Goal: Transaction & Acquisition: Purchase product/service

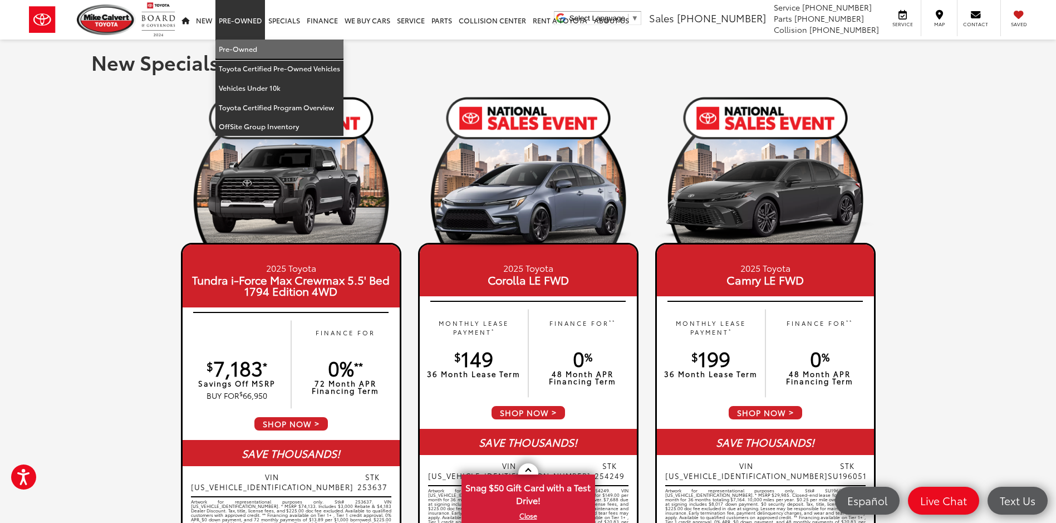
drag, startPoint x: 240, startPoint y: 46, endPoint x: 317, endPoint y: 57, distance: 77.7
click at [241, 46] on link "Pre-Owned" at bounding box center [279, 49] width 128 height 19
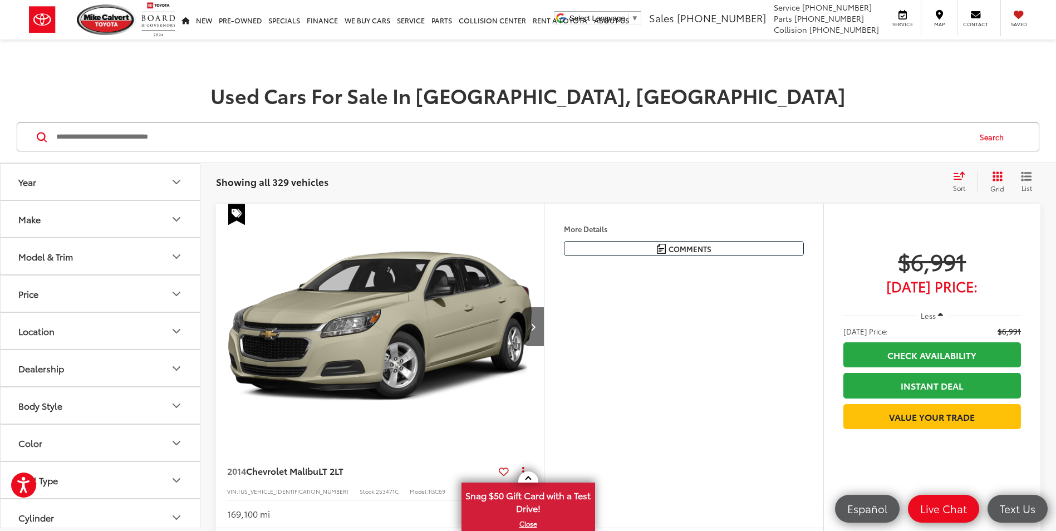
drag, startPoint x: 265, startPoint y: 137, endPoint x: 255, endPoint y: 121, distance: 19.0
click at [264, 137] on input "Search by Make, Model, or Keyword" at bounding box center [512, 137] width 914 height 27
click at [154, 121] on div "Search" at bounding box center [528, 137] width 1056 height 52
click at [180, 137] on input "Search by Make, Model, or Keyword" at bounding box center [512, 137] width 914 height 27
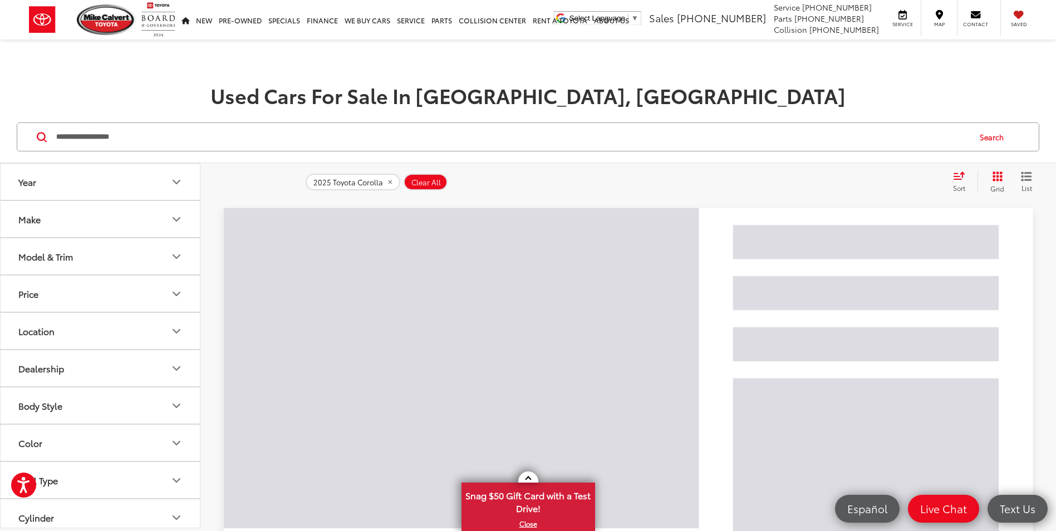
click at [998, 138] on button "Search" at bounding box center [994, 137] width 51 height 28
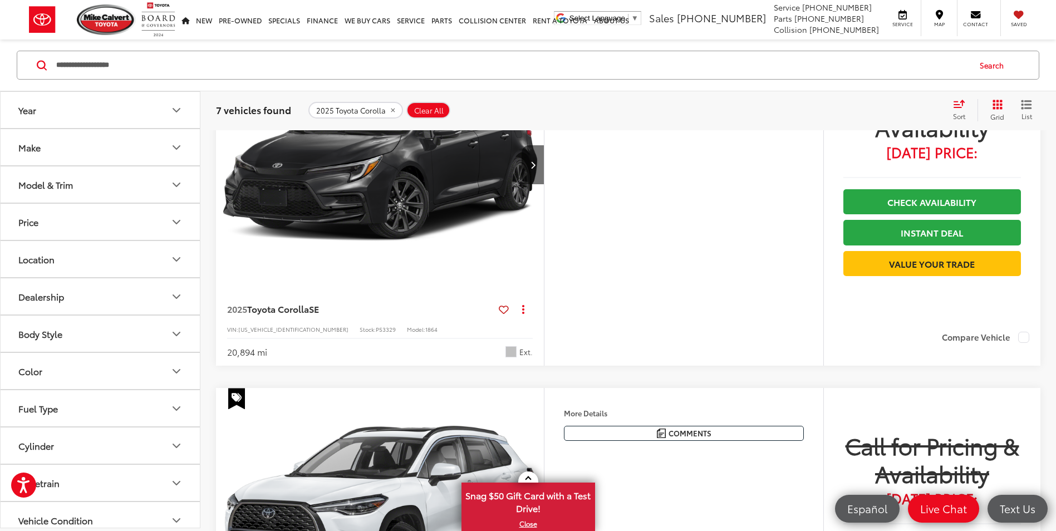
scroll to position [779, 0]
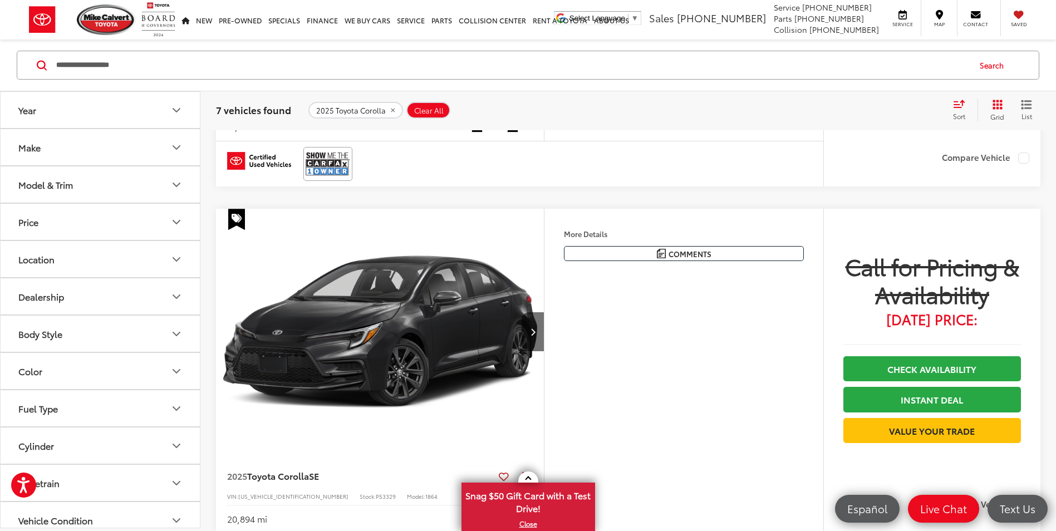
click at [150, 61] on input "**********" at bounding box center [512, 65] width 914 height 27
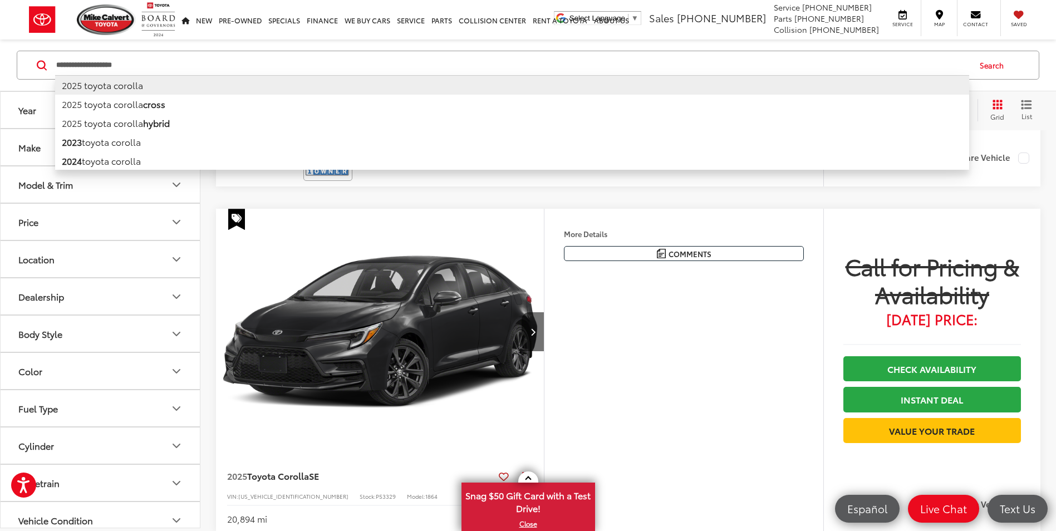
type input "**********"
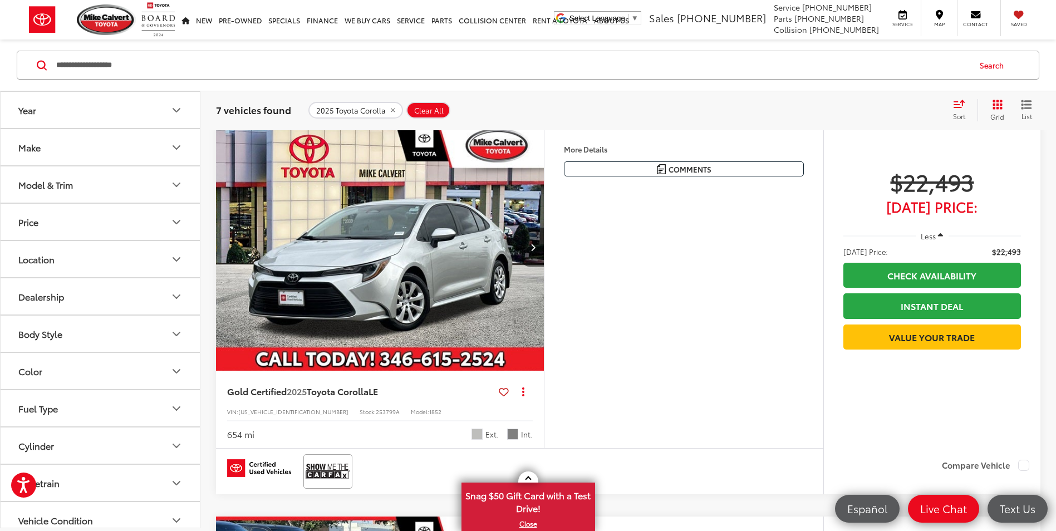
scroll to position [72, 0]
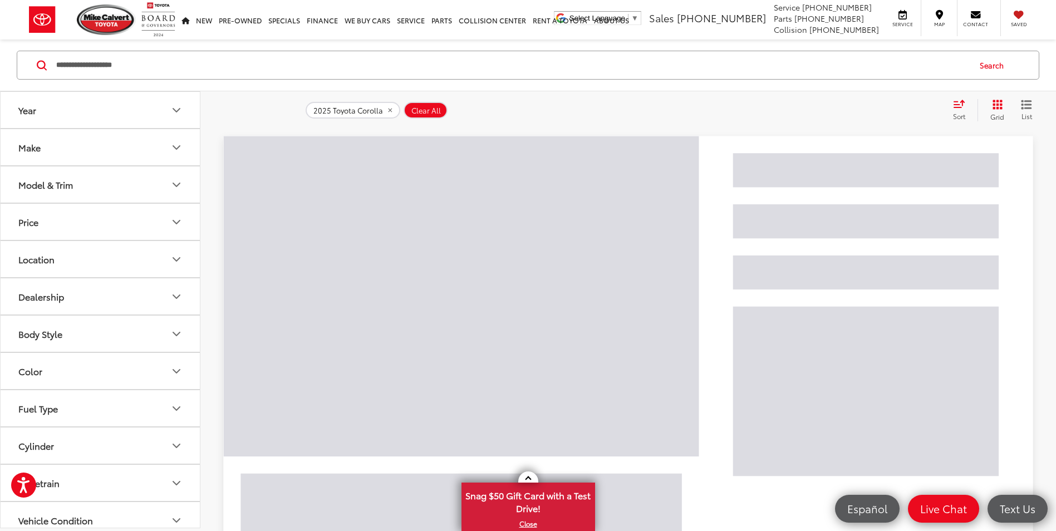
drag, startPoint x: 126, startPoint y: 67, endPoint x: 40, endPoint y: 56, distance: 87.6
click at [50, 58] on div "**********" at bounding box center [528, 65] width 1023 height 29
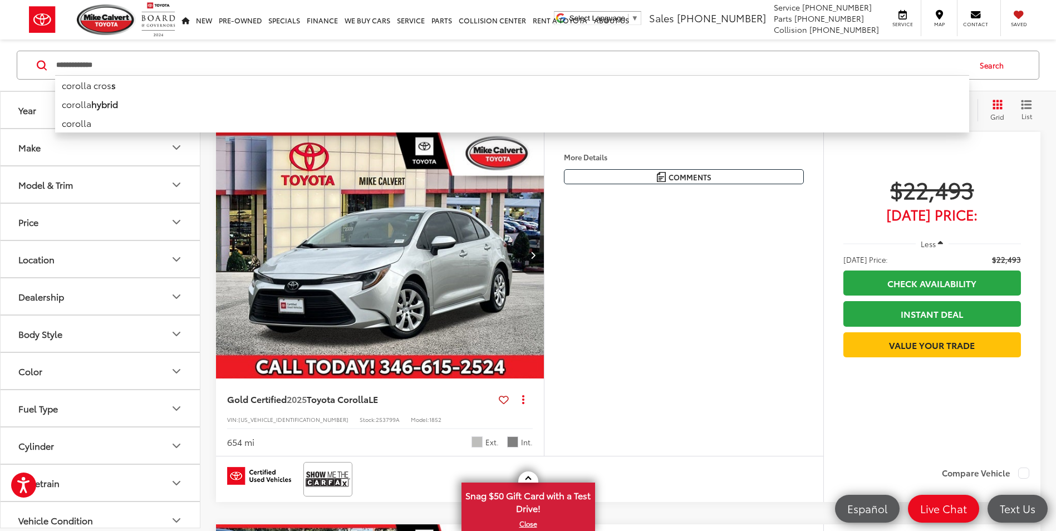
type input "**********"
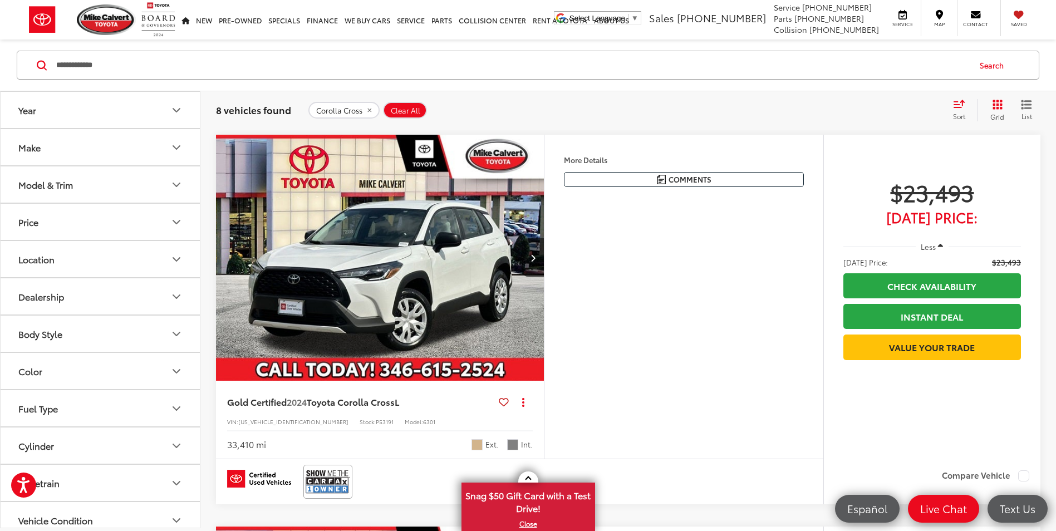
scroll to position [406, 0]
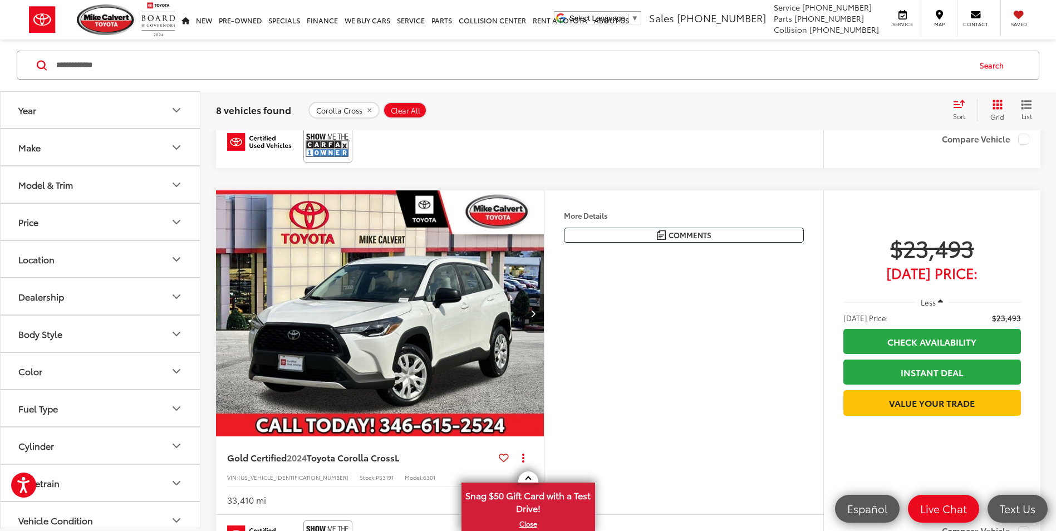
click at [444, 334] on img "2024 Toyota Corolla Cross L 0" at bounding box center [380, 313] width 330 height 247
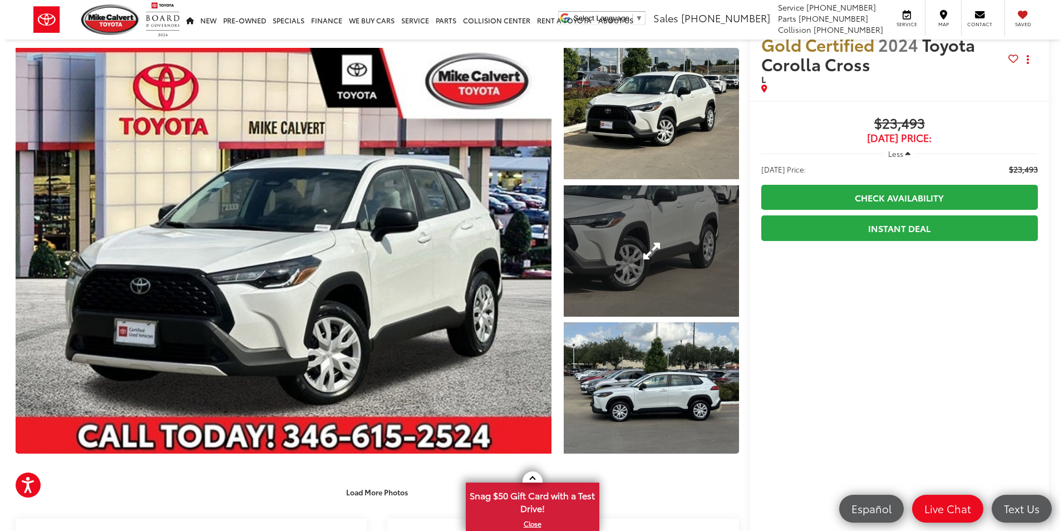
scroll to position [56, 0]
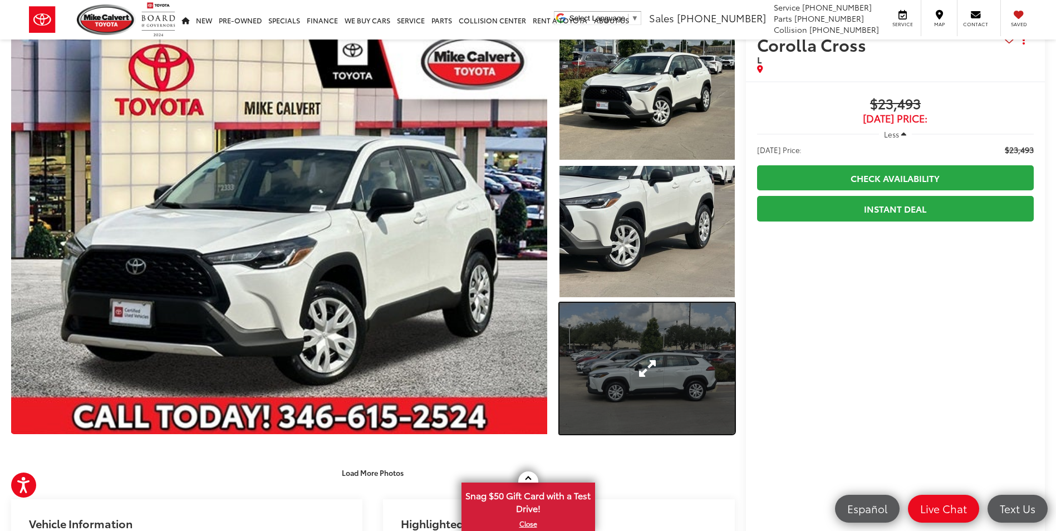
click at [667, 360] on link "Expand Photo 3" at bounding box center [646, 368] width 175 height 131
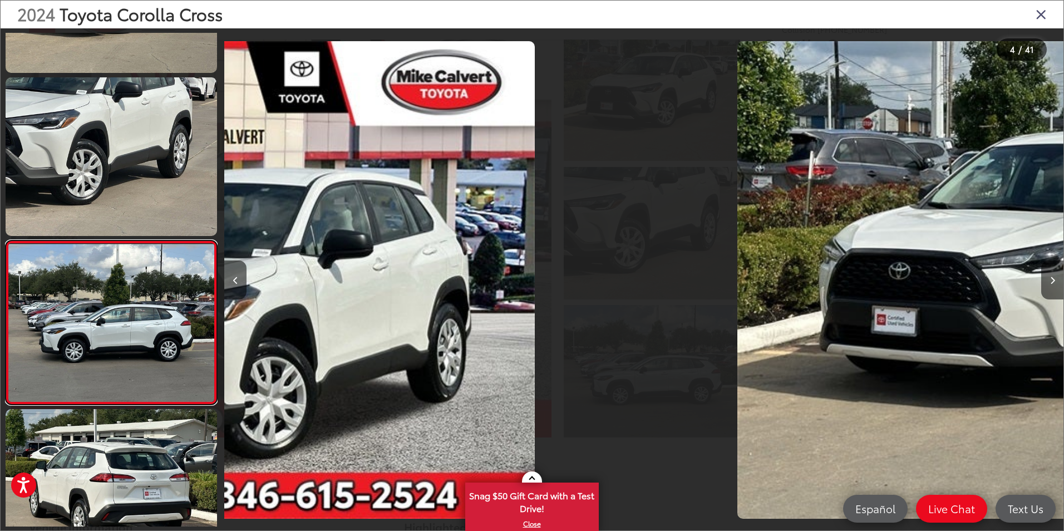
scroll to position [357, 0]
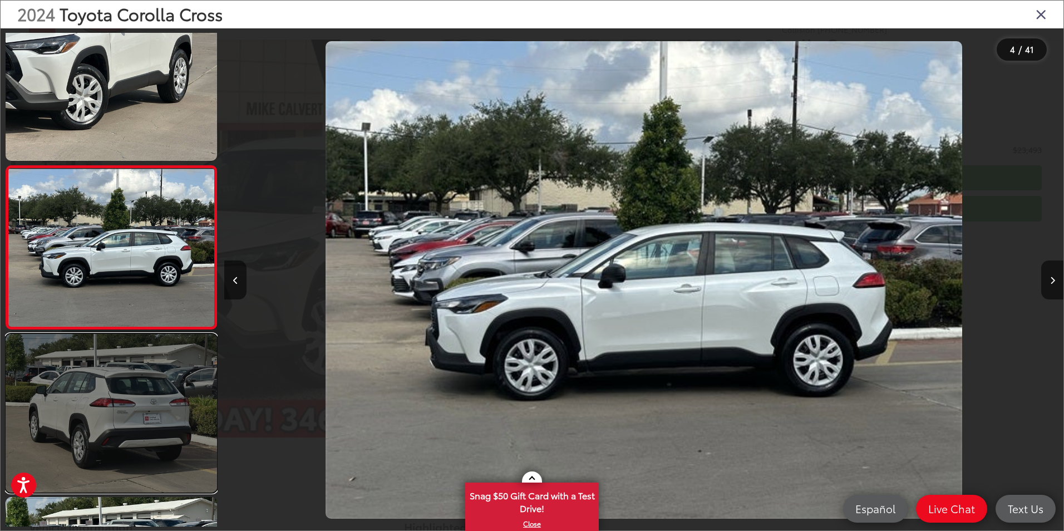
click at [127, 374] on link at bounding box center [112, 413] width 212 height 159
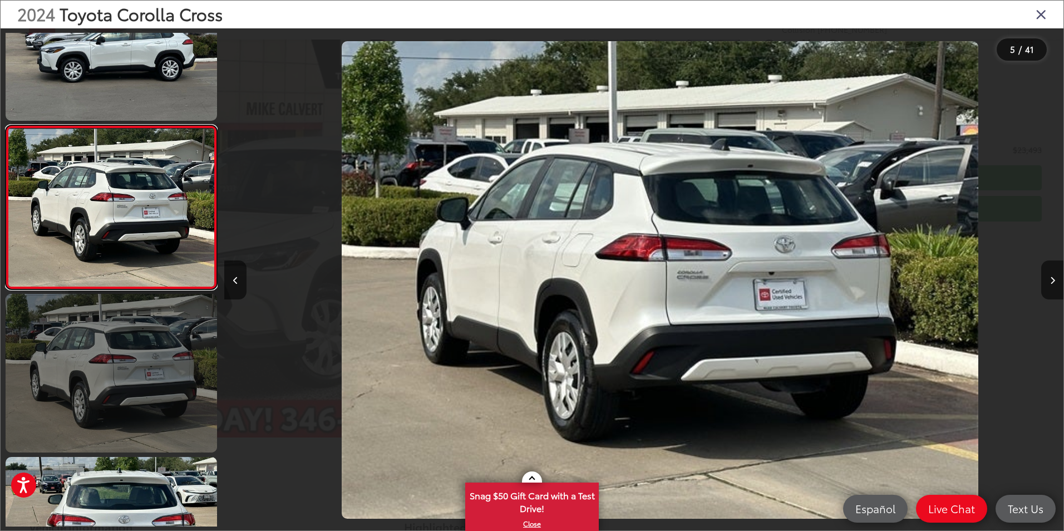
scroll to position [632, 0]
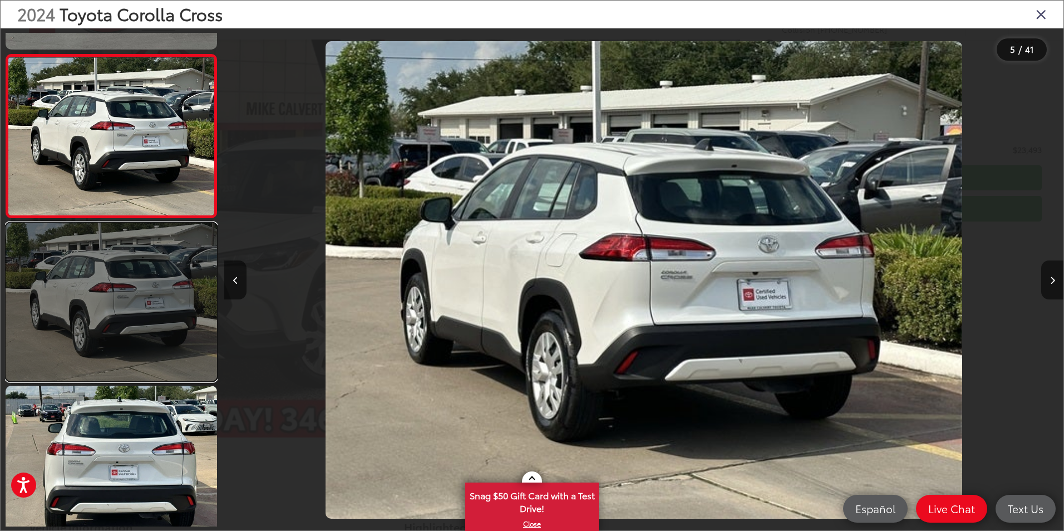
click at [150, 299] on link at bounding box center [112, 302] width 212 height 159
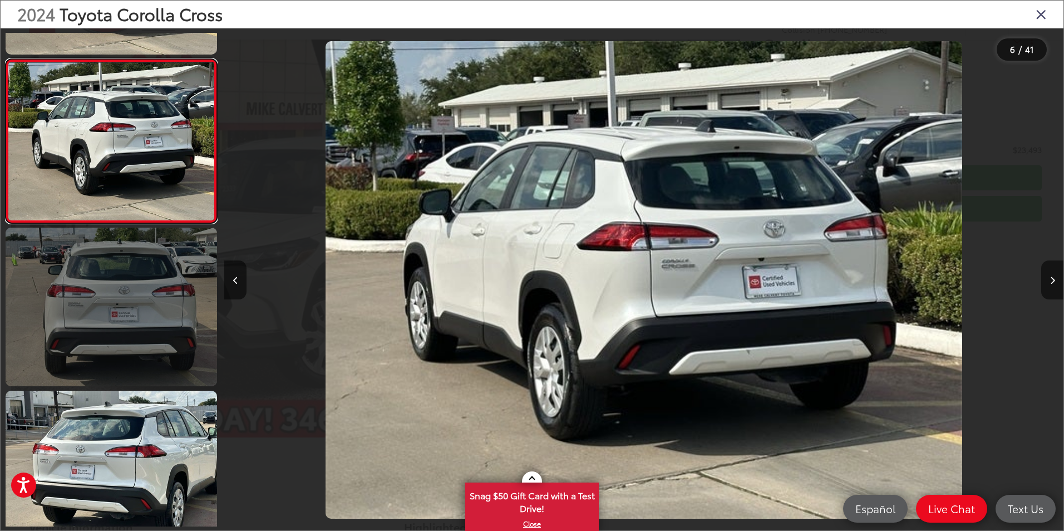
scroll to position [795, 0]
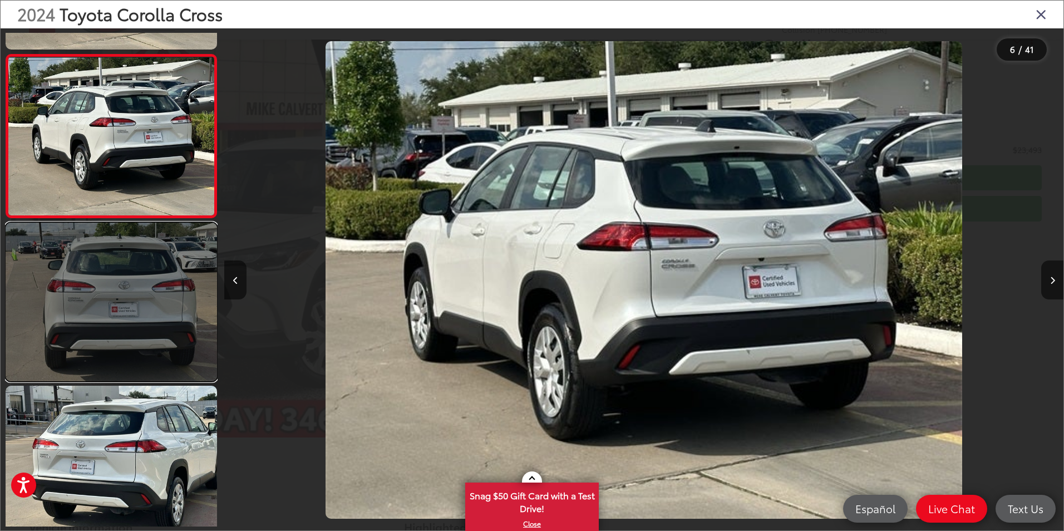
click at [122, 323] on link at bounding box center [112, 302] width 212 height 159
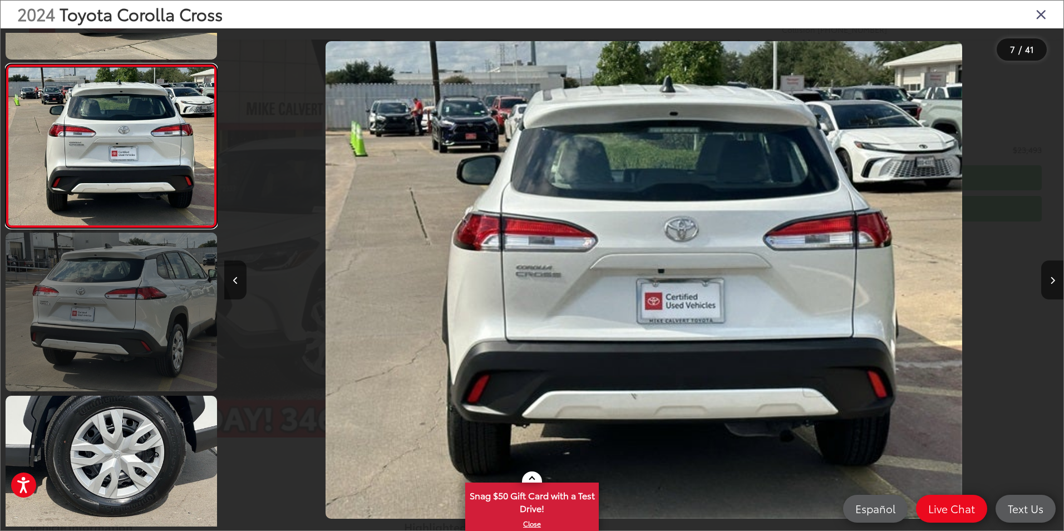
scroll to position [958, 0]
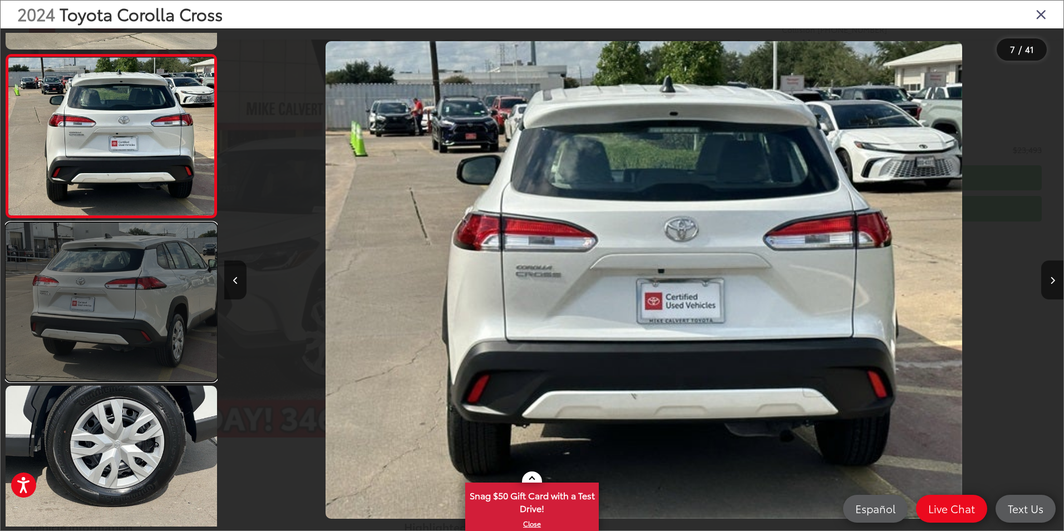
click at [100, 313] on link at bounding box center [112, 302] width 212 height 159
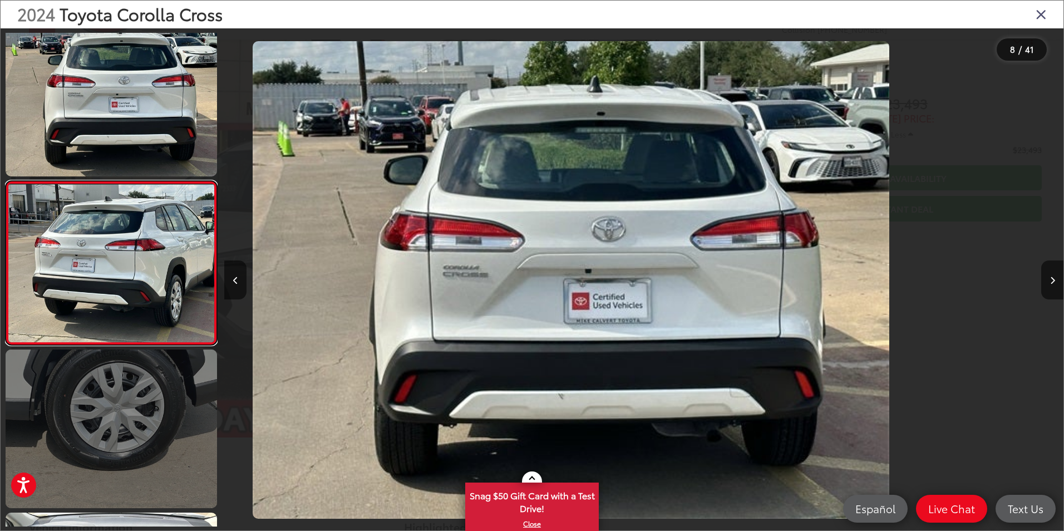
scroll to position [0, 0]
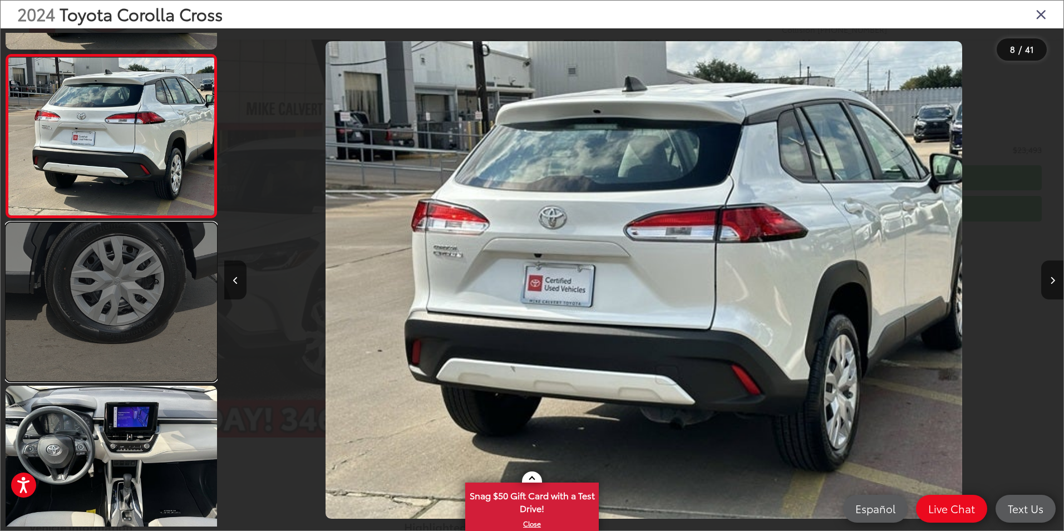
click at [119, 313] on link at bounding box center [112, 302] width 212 height 159
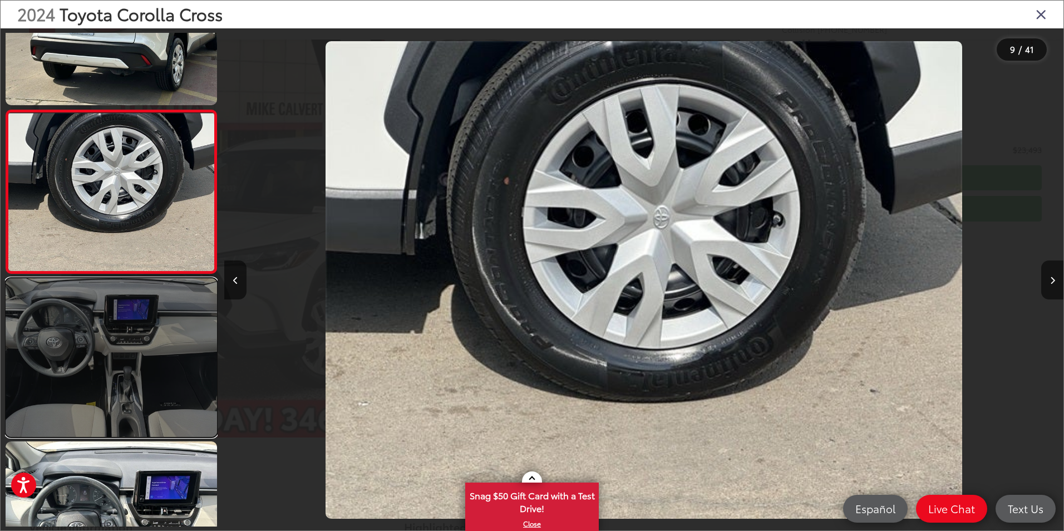
click at [129, 341] on link at bounding box center [112, 357] width 212 height 159
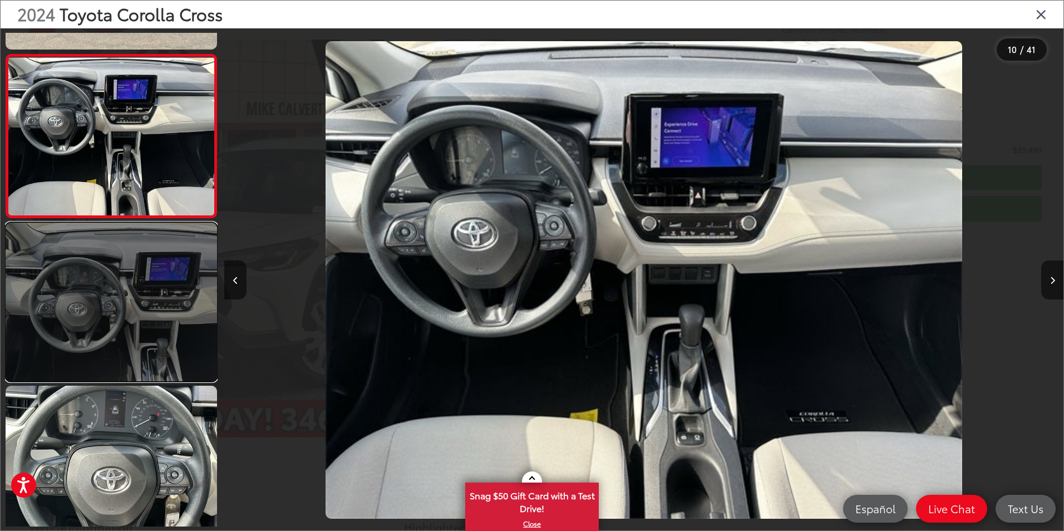
click at [116, 372] on link at bounding box center [112, 302] width 212 height 159
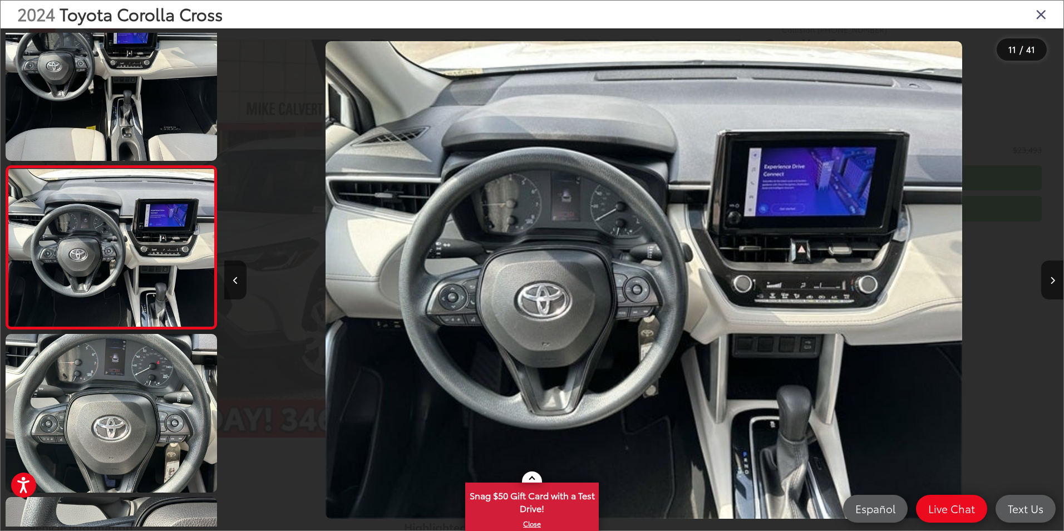
click at [1039, 14] on icon "Close gallery" at bounding box center [1041, 14] width 11 height 14
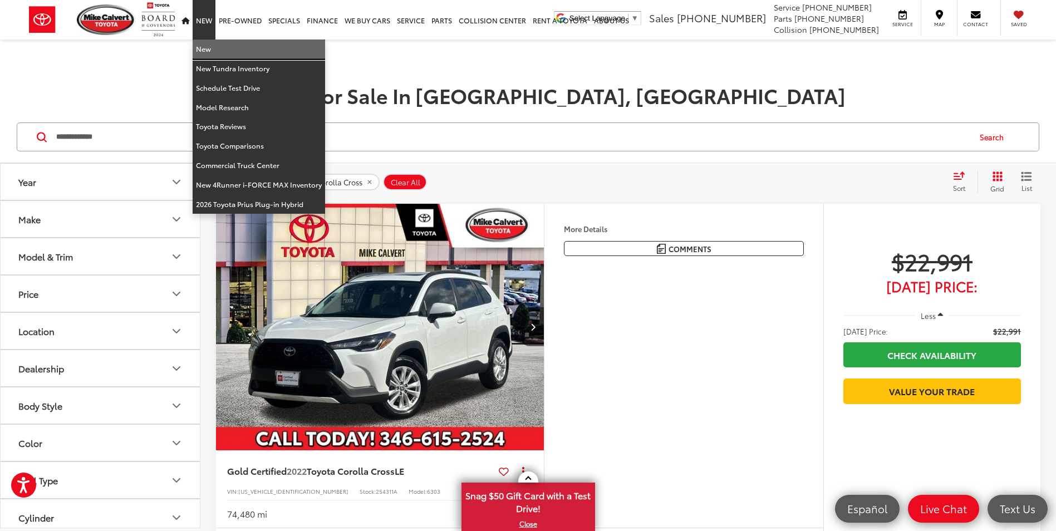
click at [209, 49] on link "New" at bounding box center [259, 49] width 132 height 19
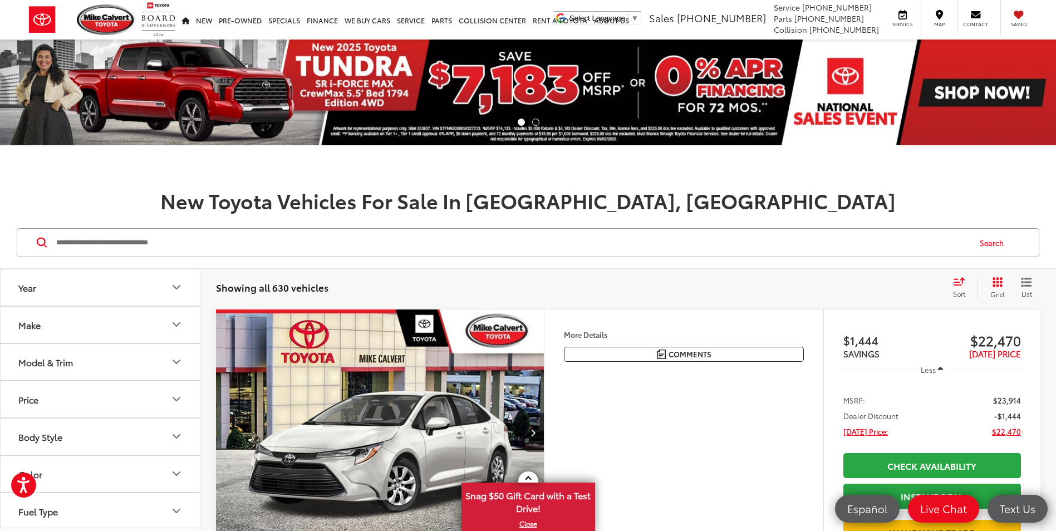
click at [228, 244] on input "Search by Make, Model, or Keyword" at bounding box center [512, 242] width 914 height 27
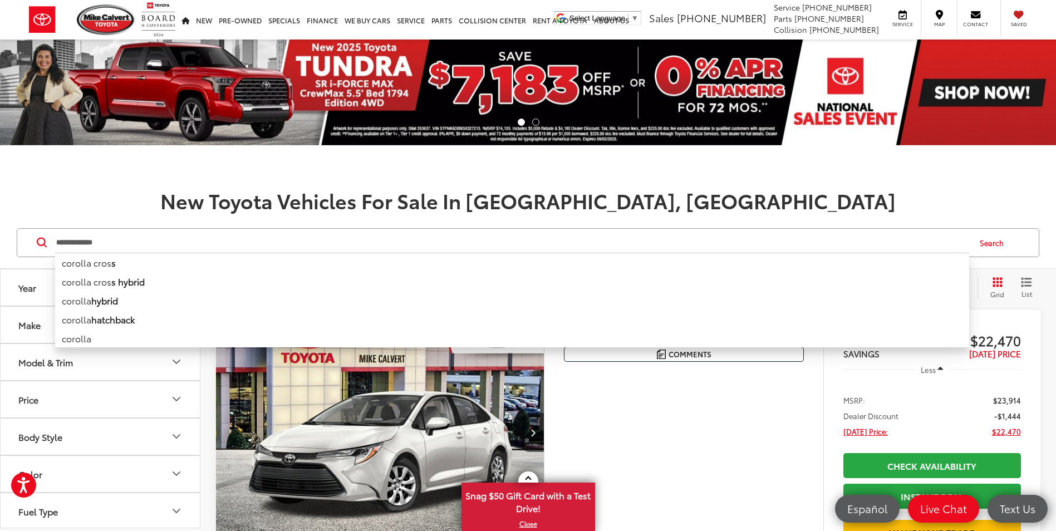
type input "**********"
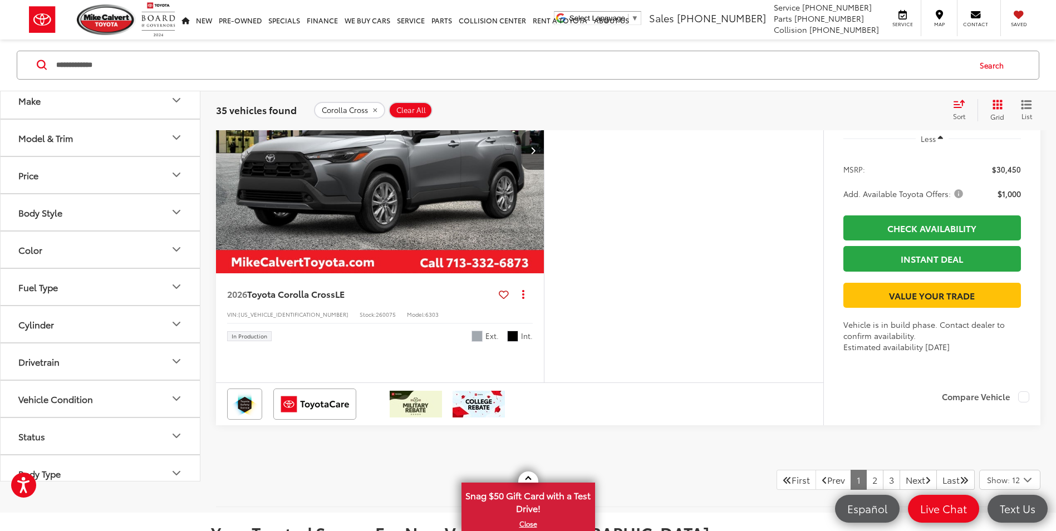
scroll to position [4509, 0]
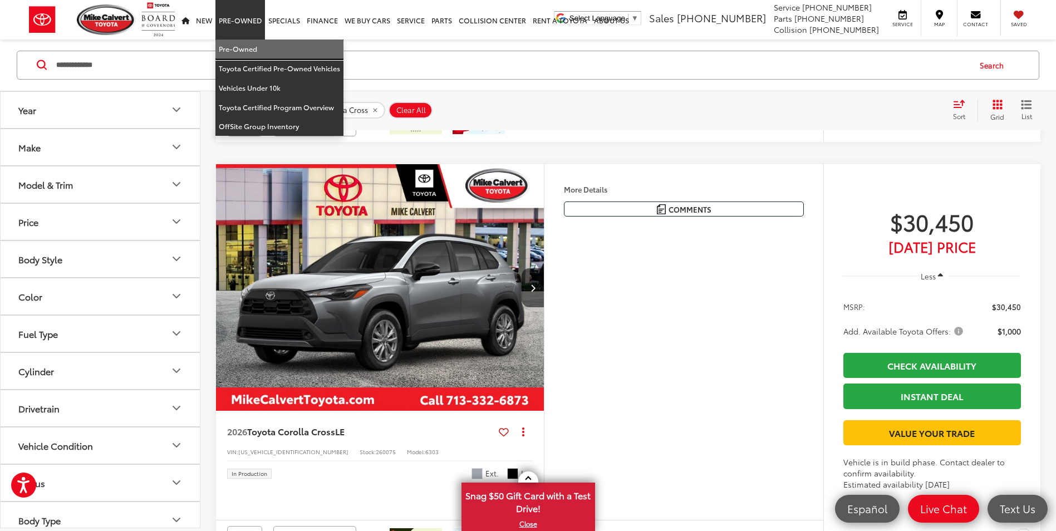
click at [256, 48] on link "Pre-Owned" at bounding box center [279, 49] width 128 height 19
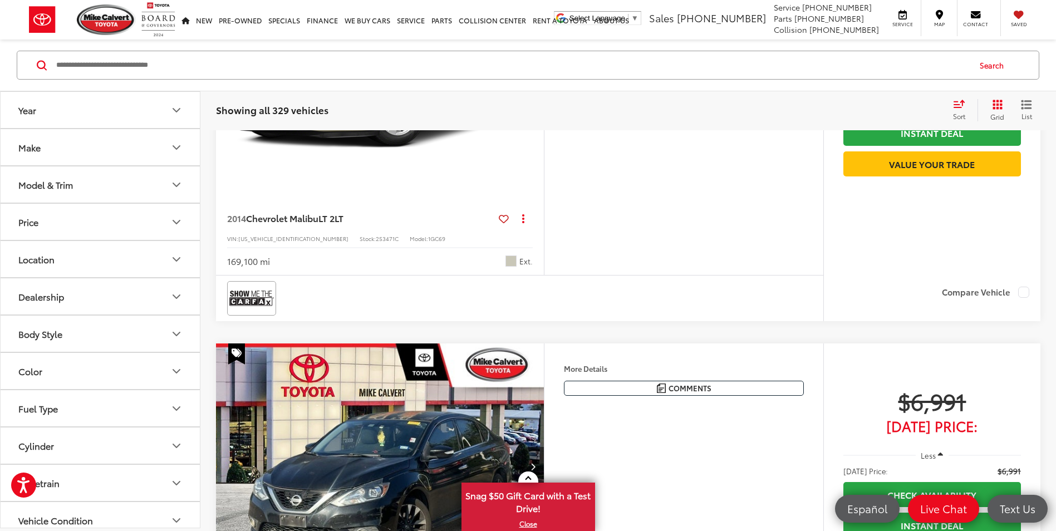
scroll to position [56, 0]
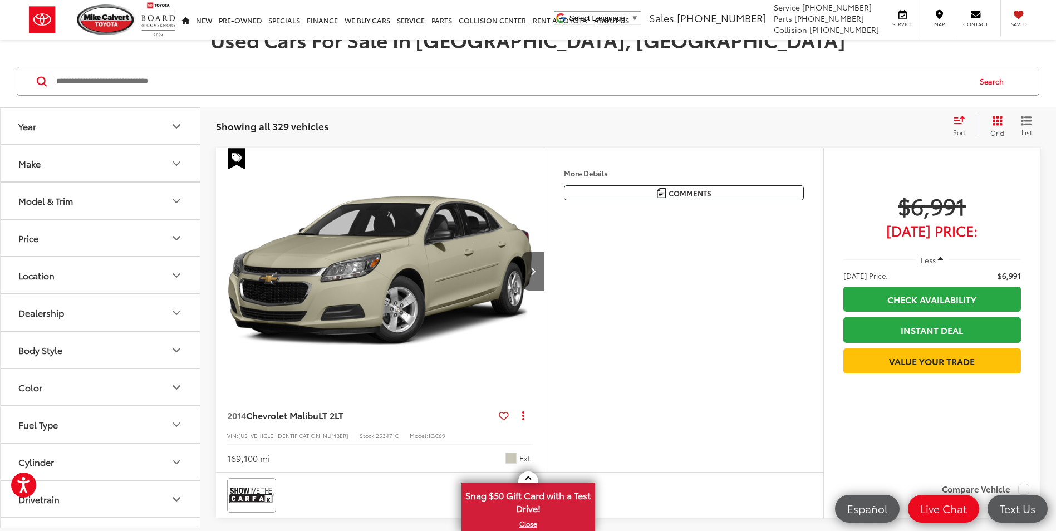
click at [179, 84] on input "Search by Make, Model, or Keyword" at bounding box center [512, 81] width 914 height 27
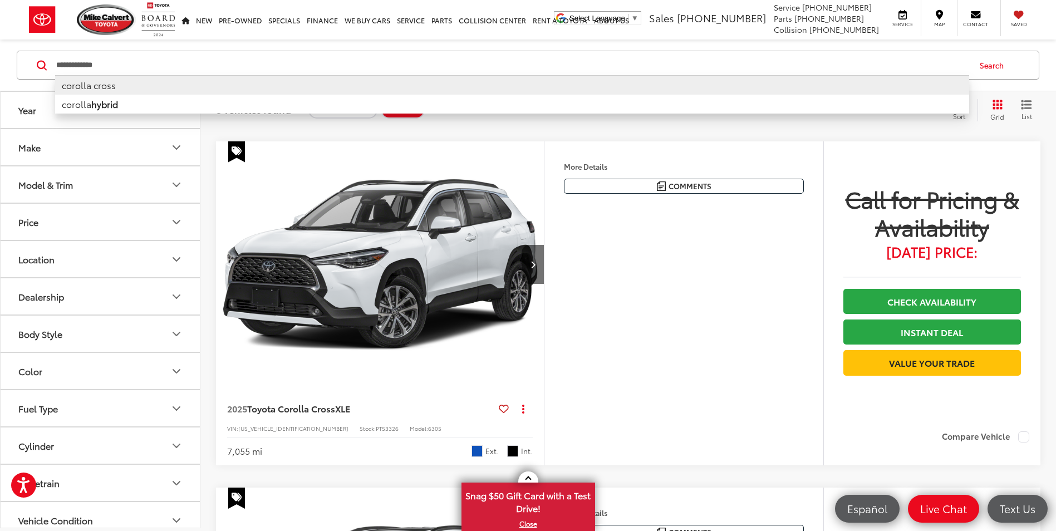
scroll to position [2004, 0]
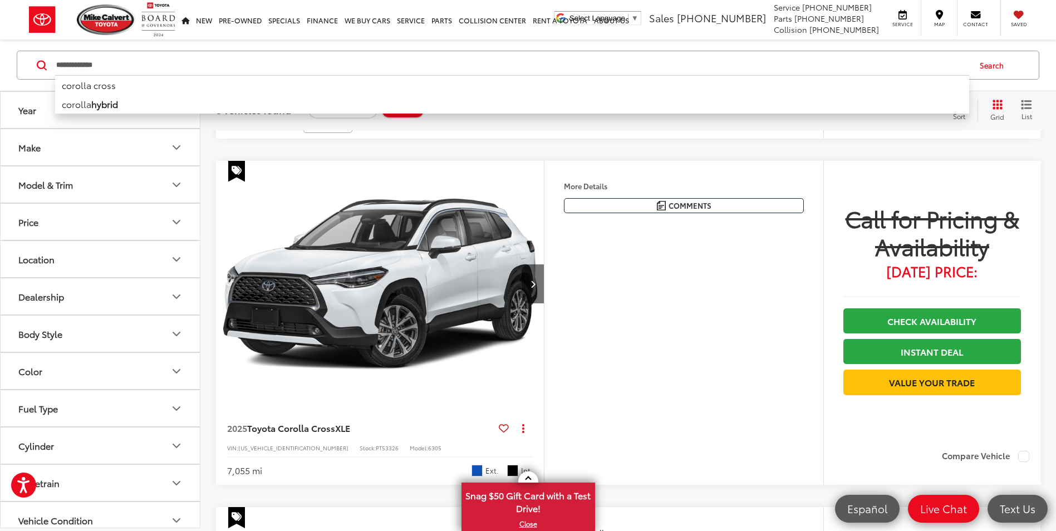
drag, startPoint x: 108, startPoint y: 62, endPoint x: 61, endPoint y: 56, distance: 47.1
click at [64, 56] on input "**********" at bounding box center [512, 65] width 914 height 27
type input "*"
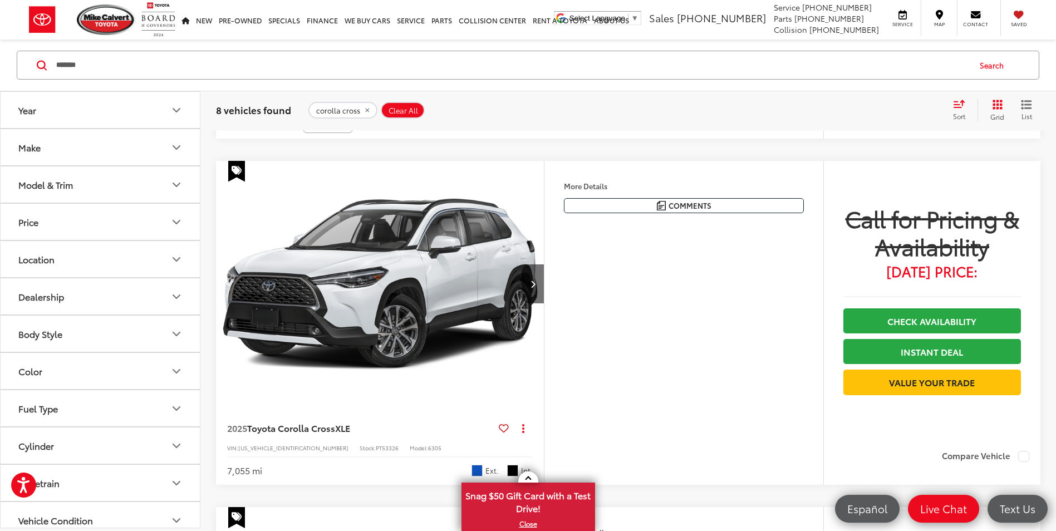
type input "*******"
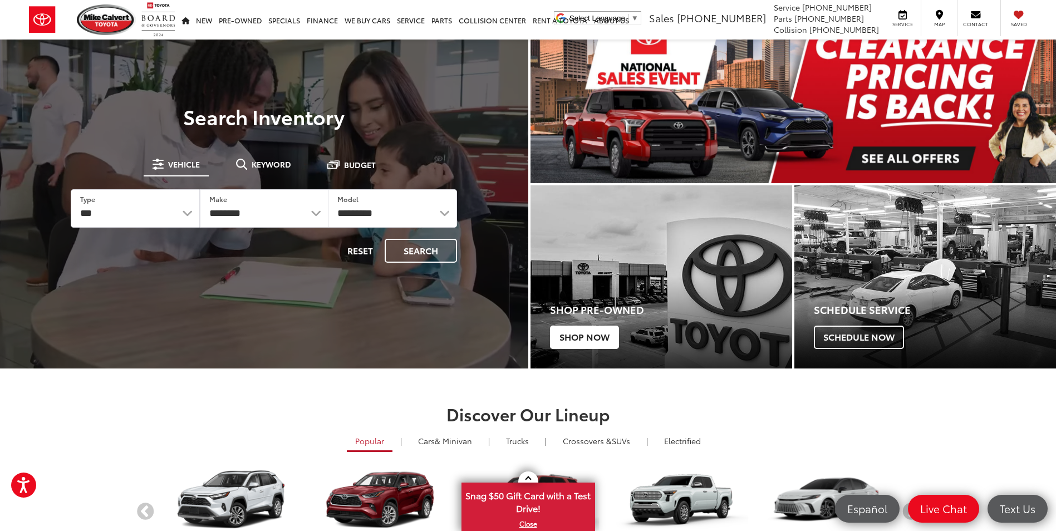
scroll to position [56, 0]
